Goal: Task Accomplishment & Management: Complete application form

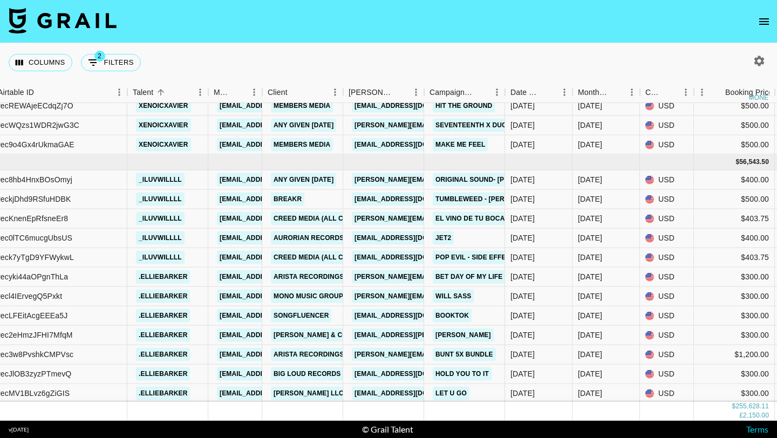
scroll to position [7618, 231]
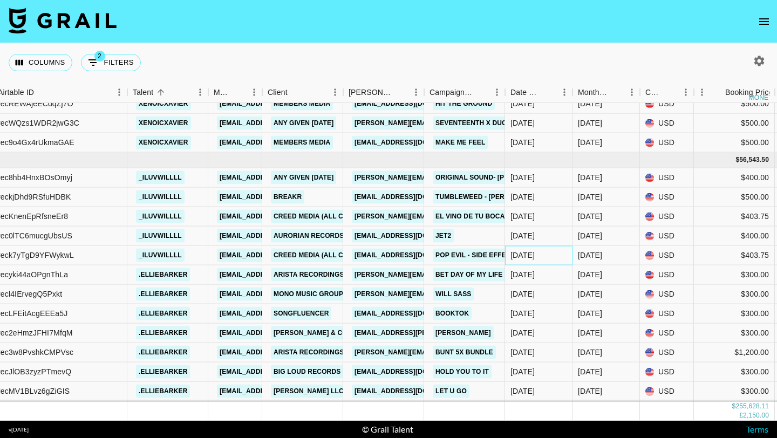
click at [548, 254] on div "[DATE]" at bounding box center [538, 255] width 67 height 19
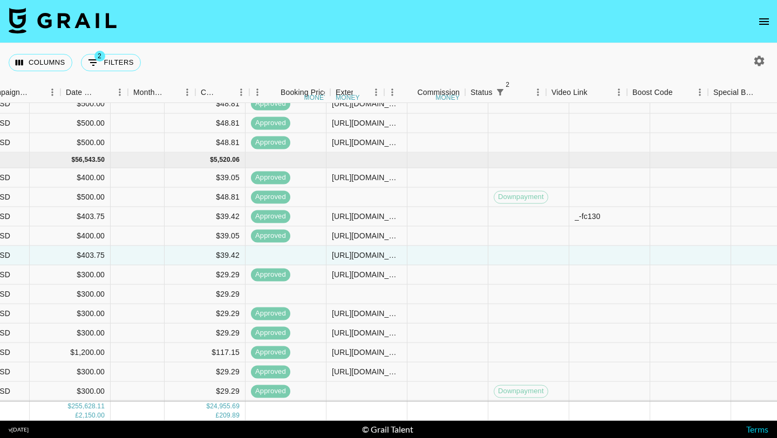
scroll to position [7618, 1109]
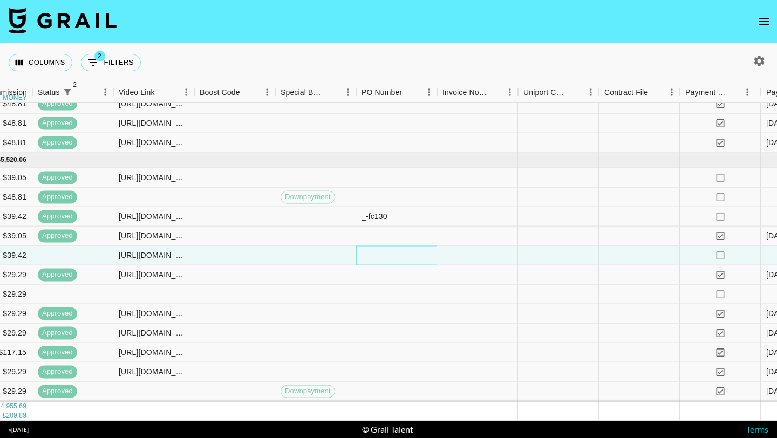
click at [378, 254] on div at bounding box center [396, 255] width 81 height 19
type input "ym1Q8ZQ"
click at [503, 258] on div at bounding box center [477, 255] width 81 height 19
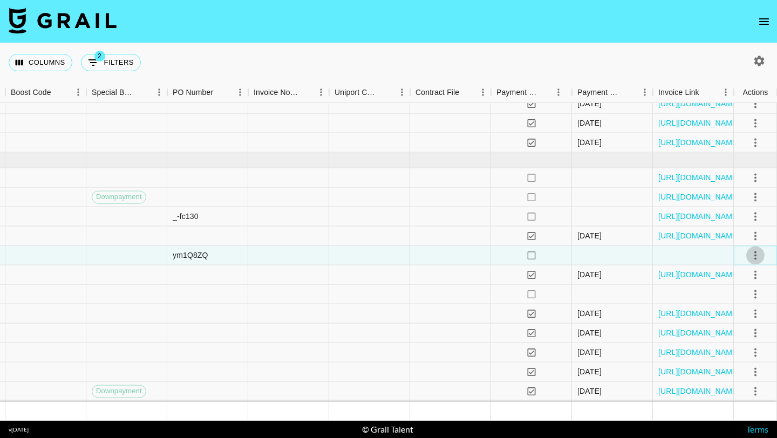
click at [752, 254] on icon "select merge strategy" at bounding box center [755, 255] width 13 height 13
click at [736, 358] on div "Approve" at bounding box center [731, 356] width 33 height 13
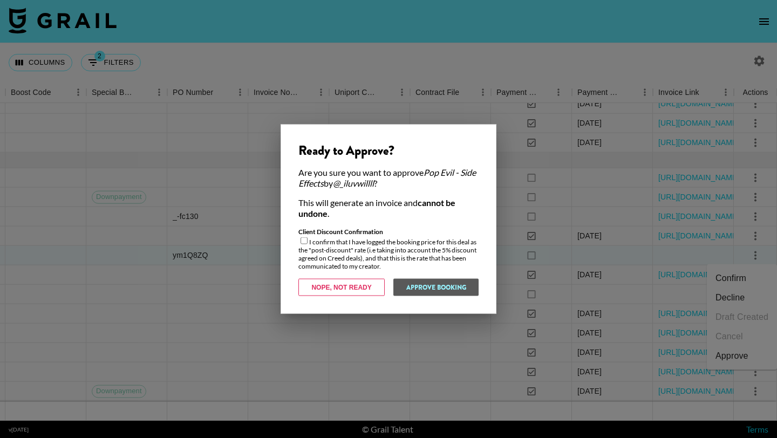
click at [299, 244] on div "Client Discount Confirmation I confirm that I have logged the booking price for…" at bounding box center [388, 249] width 180 height 43
click at [300, 239] on div "Client Discount Confirmation I confirm that I have logged the booking price for…" at bounding box center [388, 249] width 180 height 43
click at [301, 240] on input "checkbox" at bounding box center [304, 240] width 7 height 7
checkbox input "true"
click at [458, 287] on button "Approve Booking" at bounding box center [436, 287] width 86 height 17
